Goal: Task Accomplishment & Management: Manage account settings

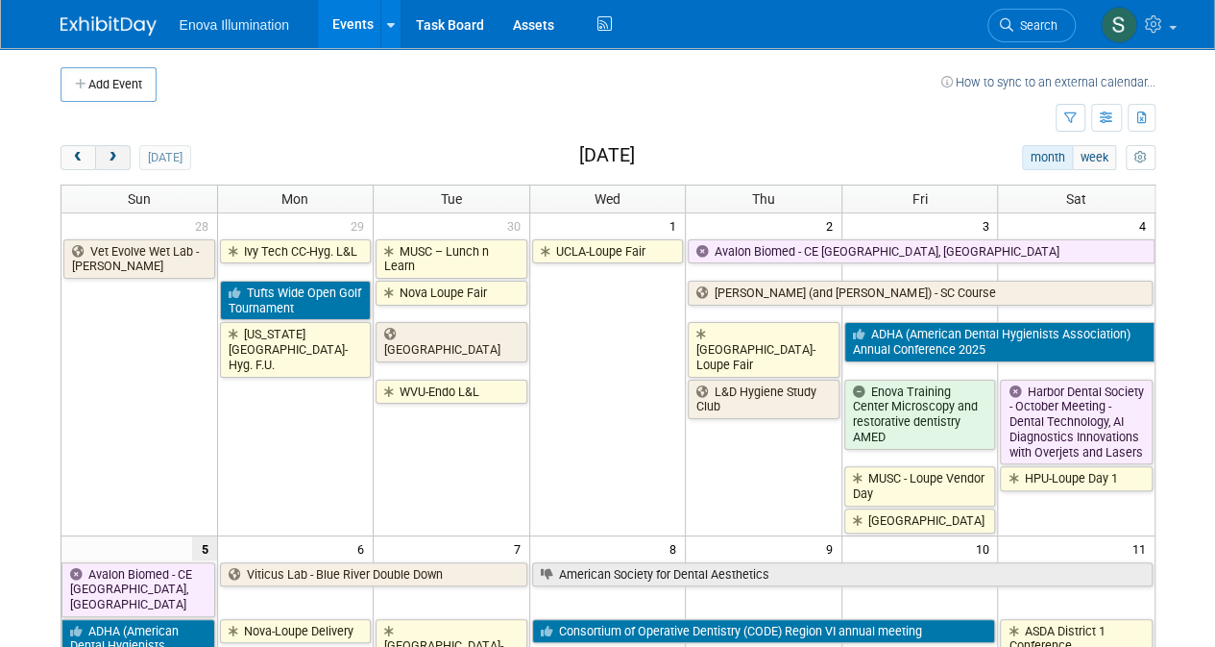
click at [109, 158] on span "next" at bounding box center [113, 158] width 14 height 12
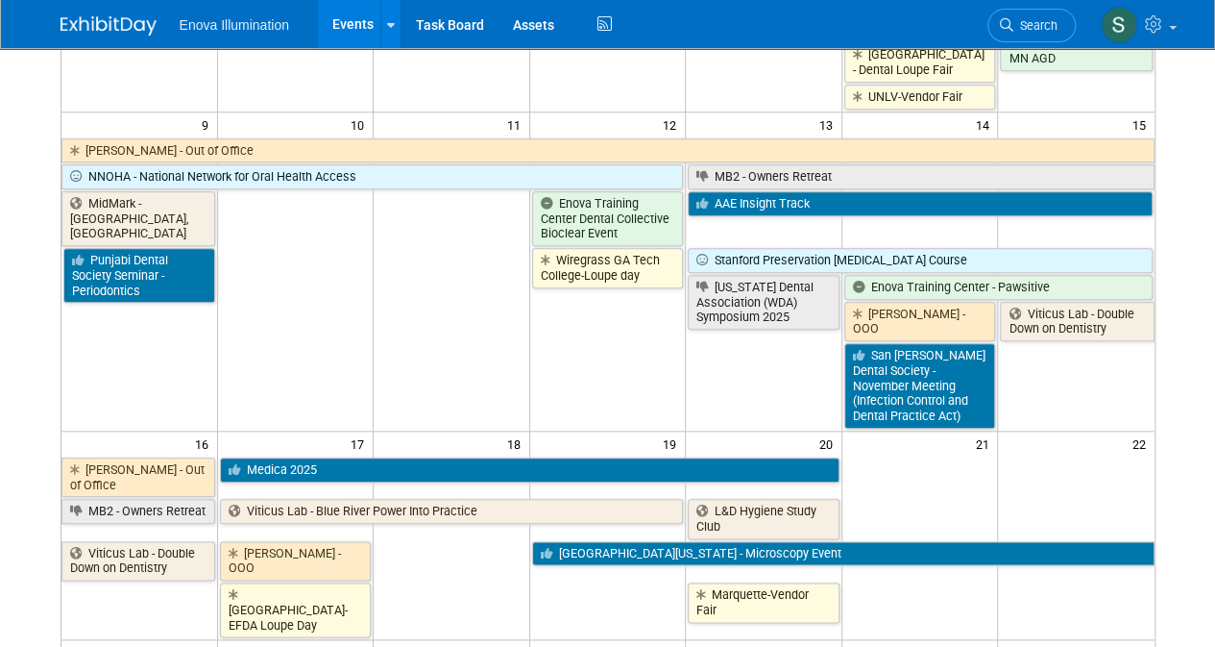
scroll to position [837, 0]
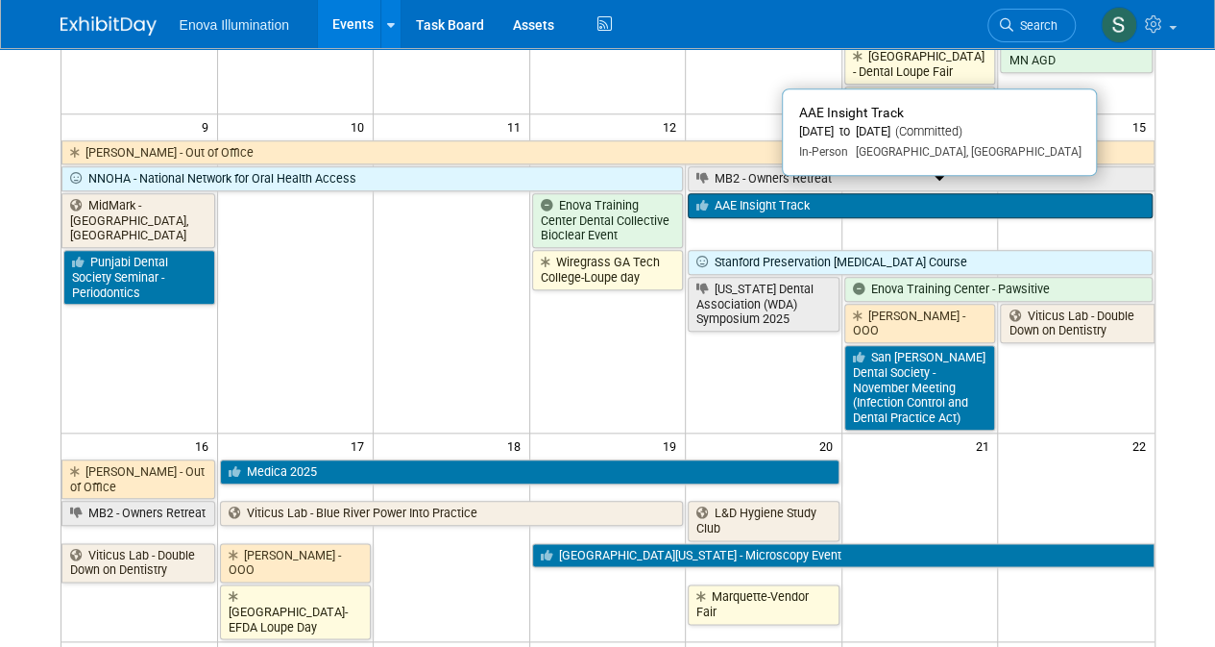
click at [811, 193] on link "AAE Insight Track" at bounding box center [920, 205] width 464 height 25
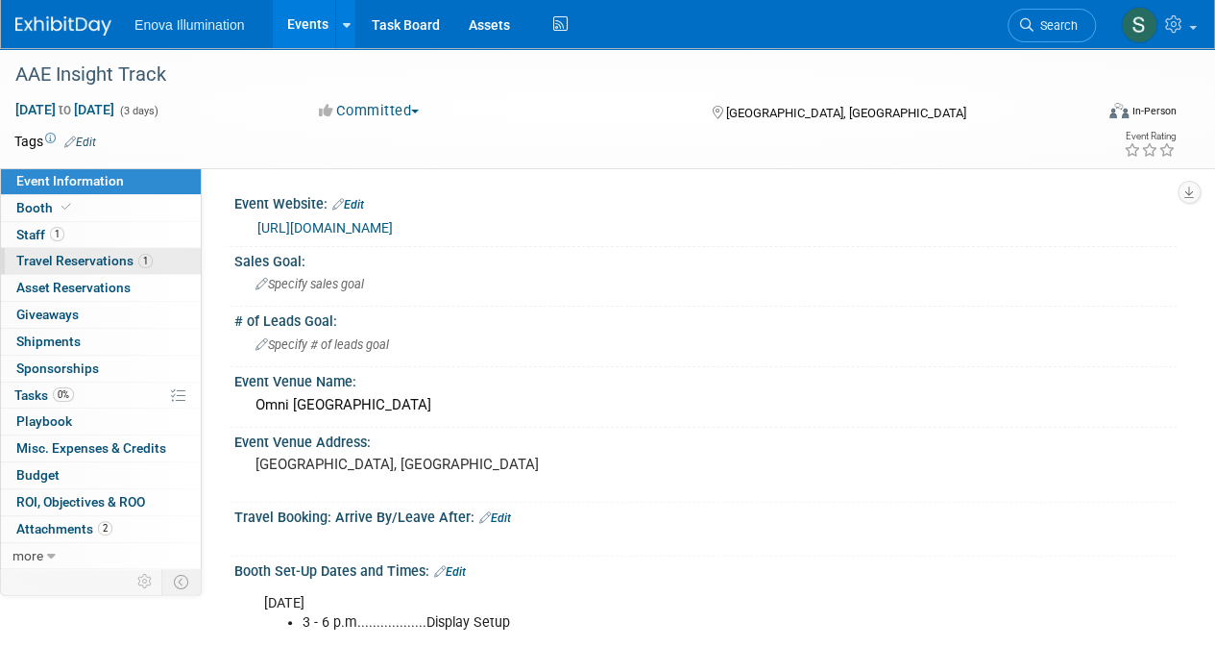
click at [75, 255] on span "Travel Reservations 1" at bounding box center [84, 260] width 136 height 15
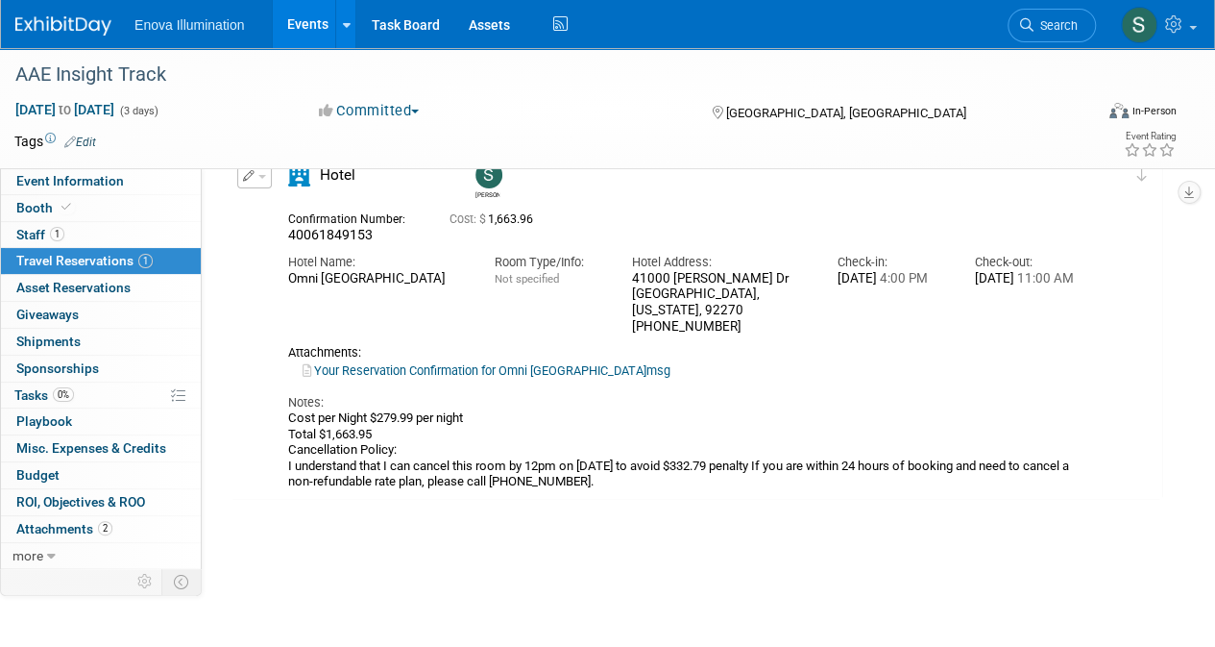
scroll to position [70, 0]
